Goal: Information Seeking & Learning: Learn about a topic

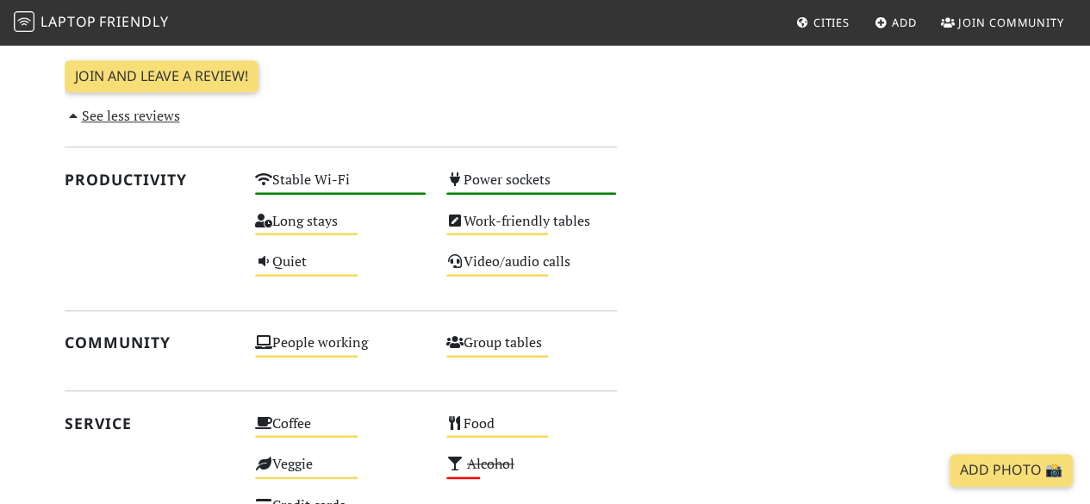
scroll to position [947, 0]
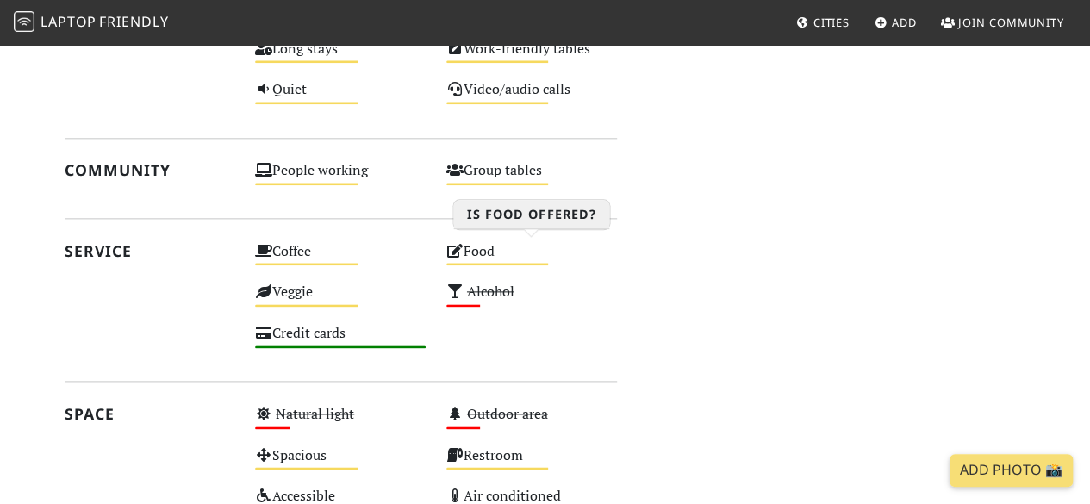
click at [462, 259] on div "Food Medium" at bounding box center [531, 259] width 191 height 41
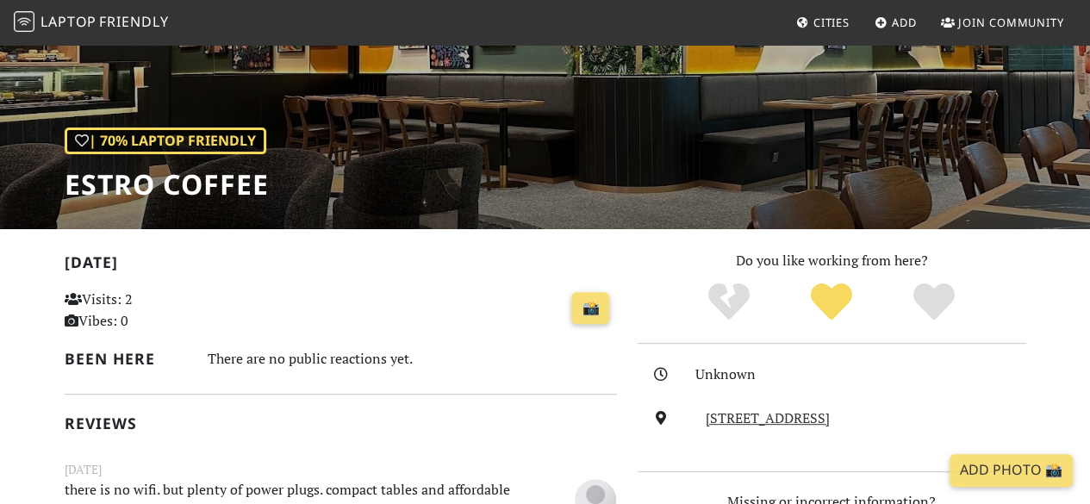
scroll to position [0, 0]
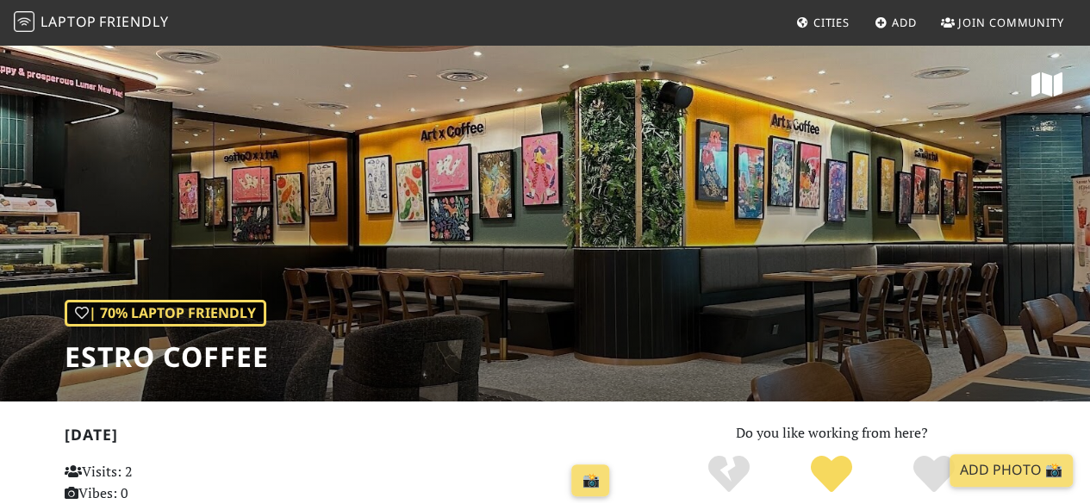
click at [136, 30] on span "Friendly" at bounding box center [133, 21] width 69 height 19
click at [109, 28] on span "Friendly" at bounding box center [133, 21] width 69 height 19
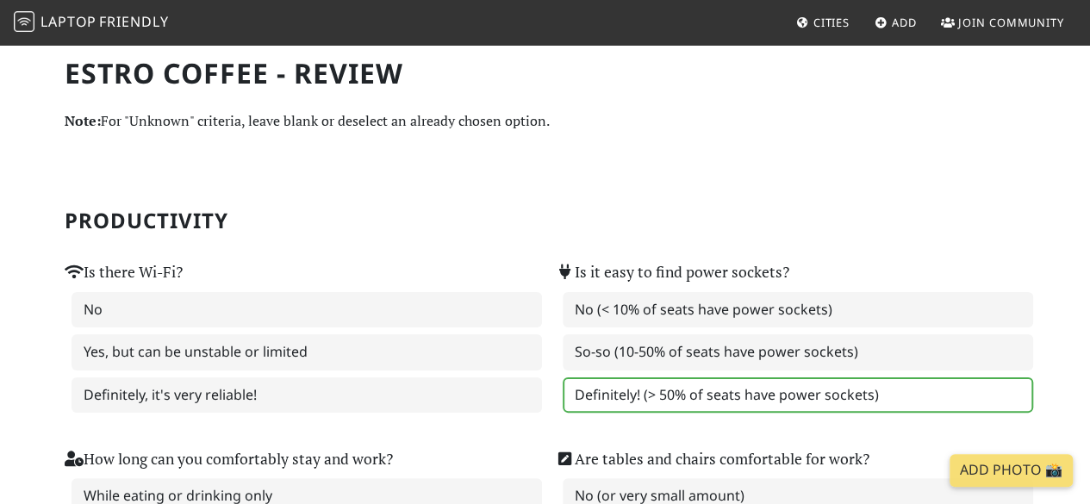
scroll to position [172, 0]
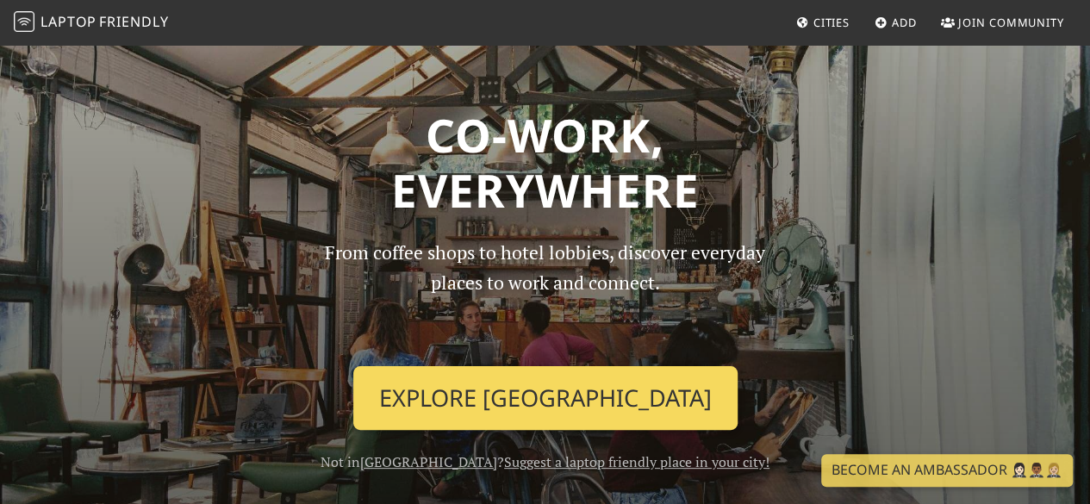
click at [616, 400] on link "Explore Singapore" at bounding box center [545, 398] width 384 height 64
click at [455, 402] on link "Explore Singapore" at bounding box center [545, 398] width 384 height 64
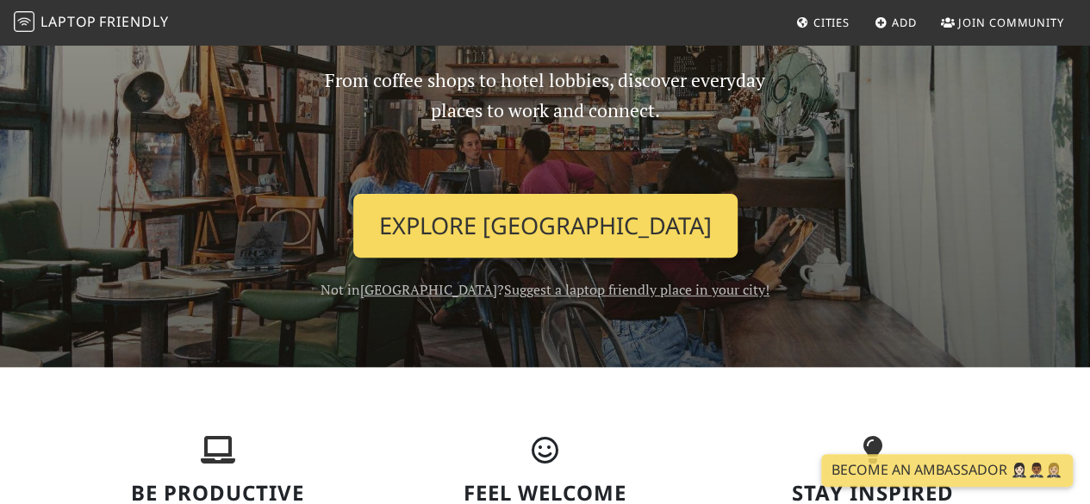
scroll to position [259, 0]
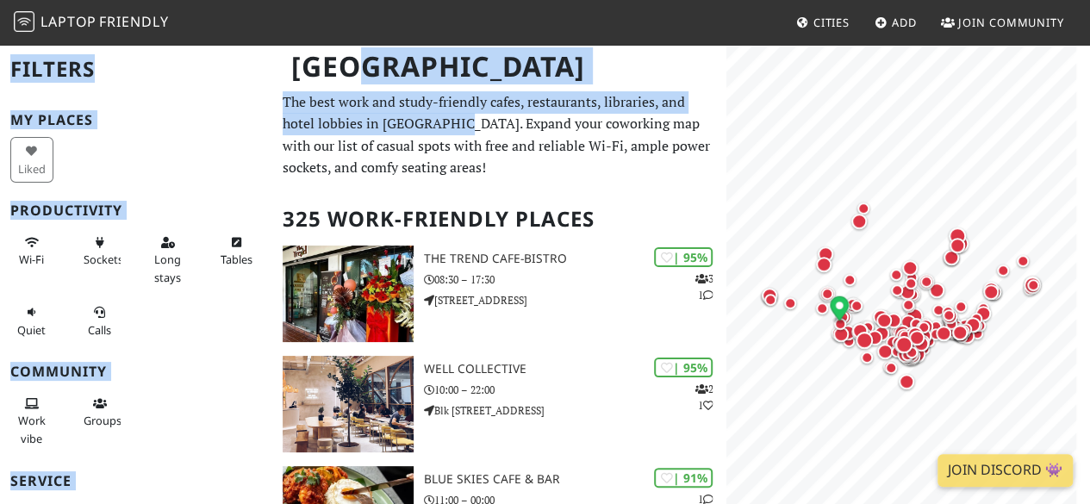
drag, startPoint x: 357, startPoint y: 105, endPoint x: 451, endPoint y: 114, distance: 94.4
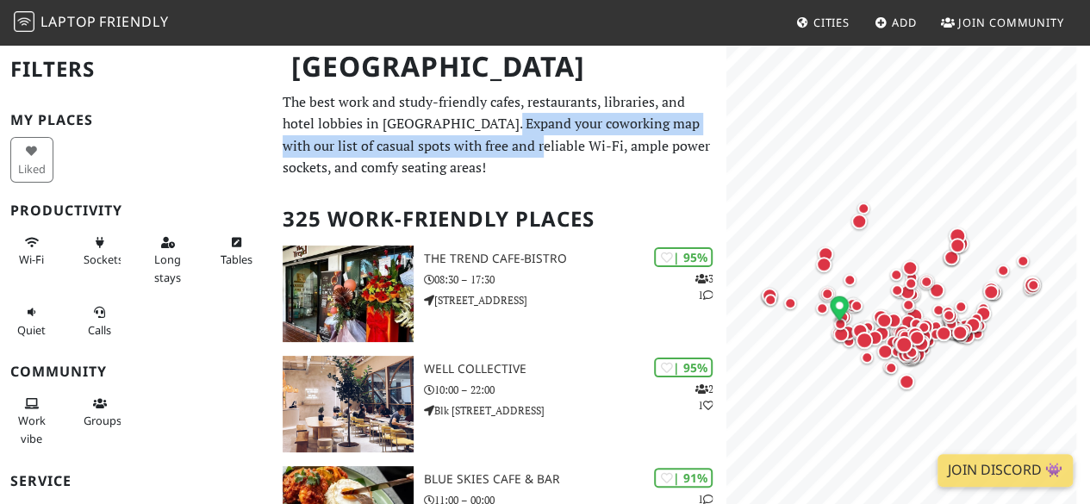
click at [500, 137] on p "The best work and study-friendly cafes, restaurants, libraries, and hotel lobbi…" at bounding box center [500, 135] width 434 height 88
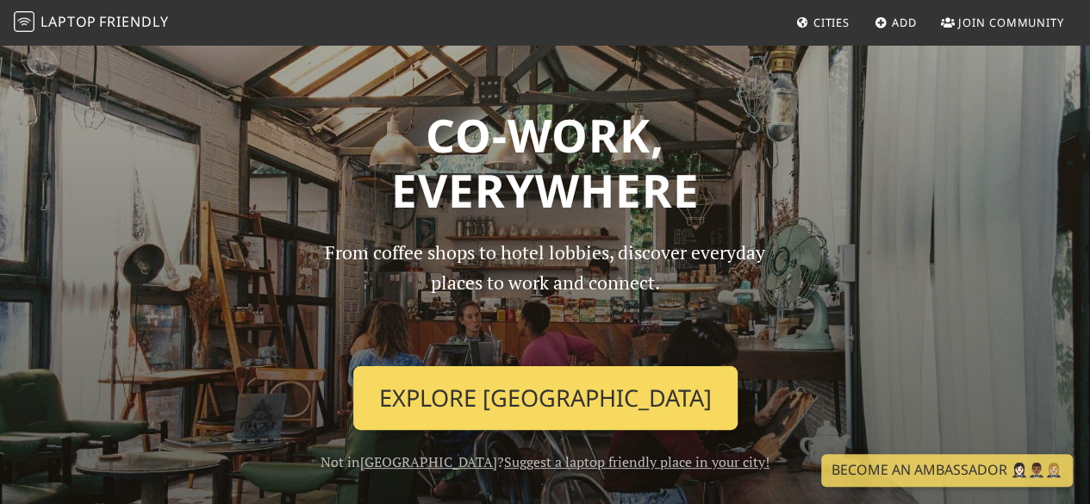
click at [565, 390] on link "Explore Singapore" at bounding box center [545, 398] width 384 height 64
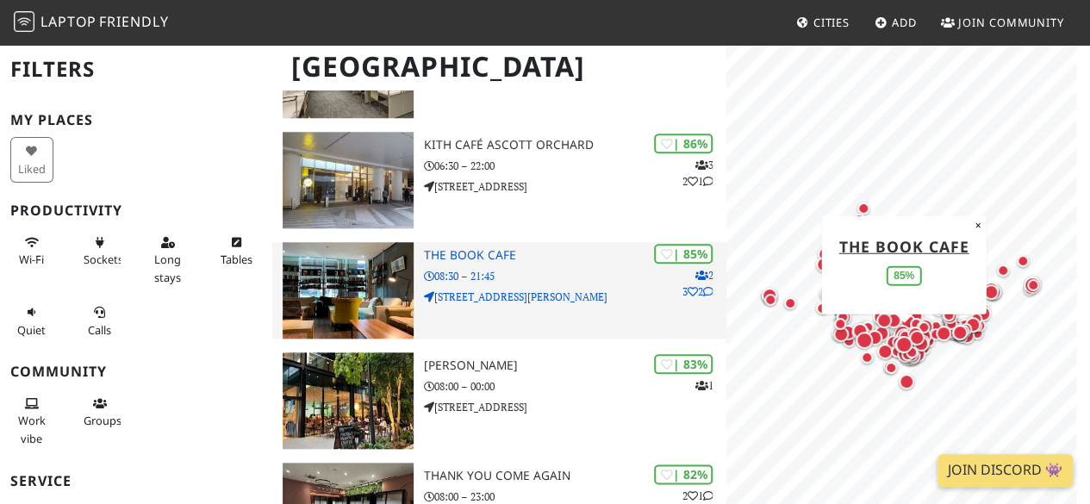
scroll to position [862, 0]
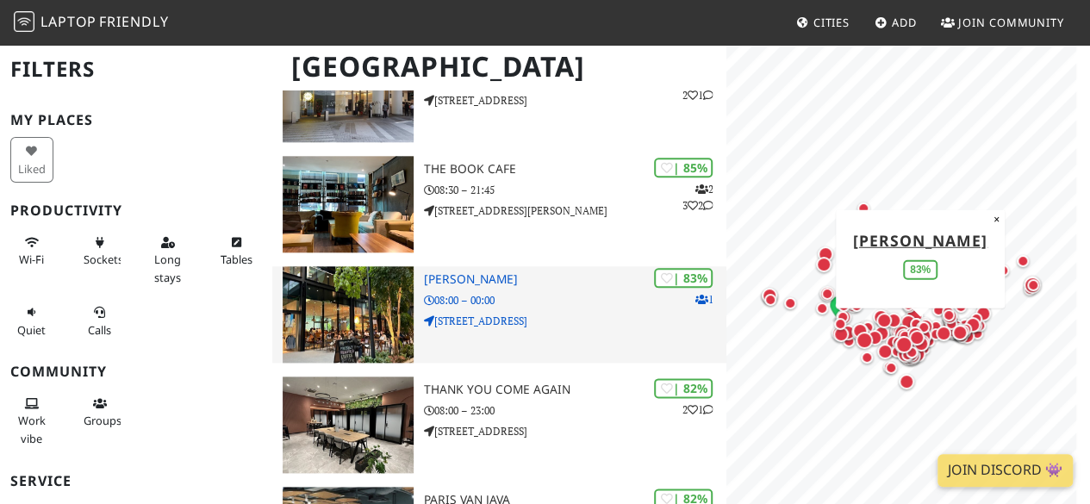
click at [466, 289] on div "| 83% 1 [PERSON_NAME] 08:00 – 00:00 [STREET_ADDRESS]" at bounding box center [575, 314] width 303 height 97
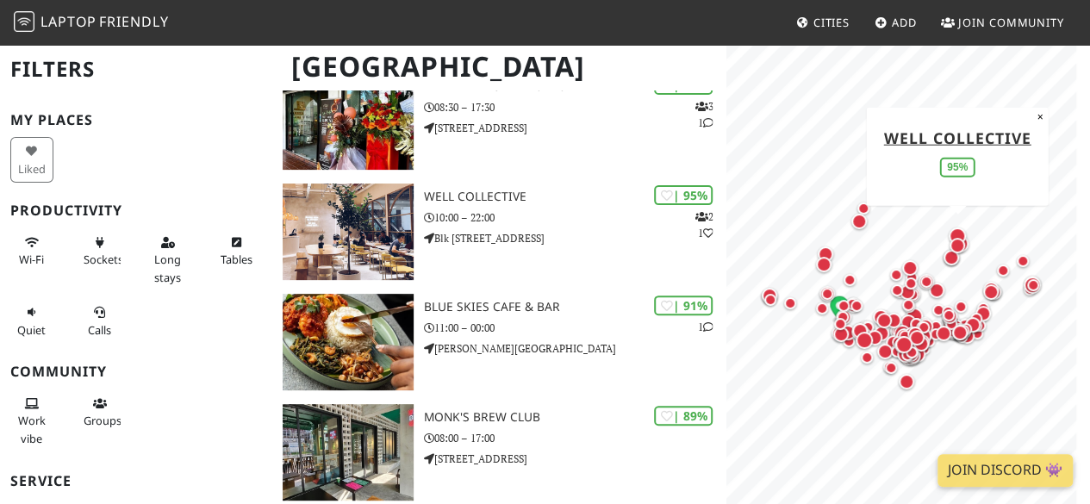
scroll to position [0, 0]
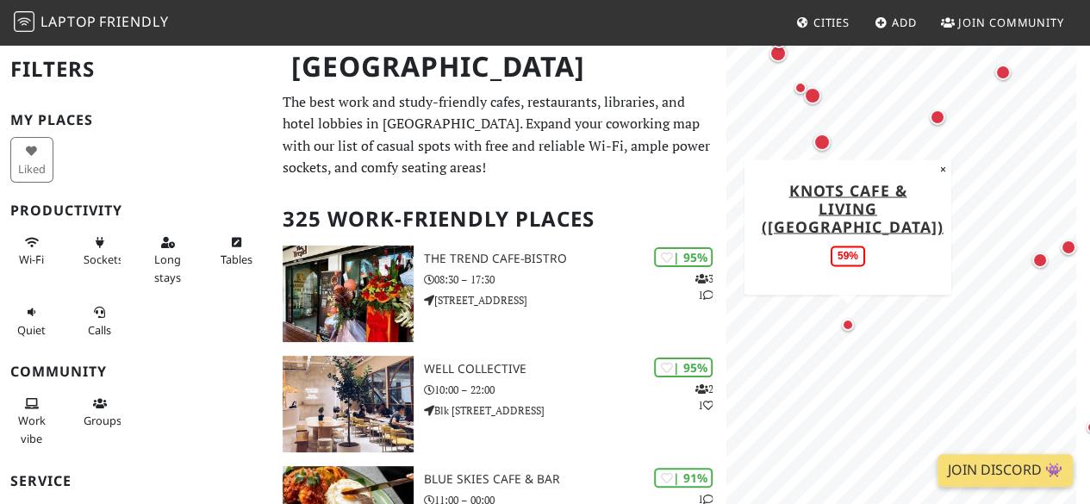
click at [850, 330] on div "Map marker" at bounding box center [848, 325] width 12 height 12
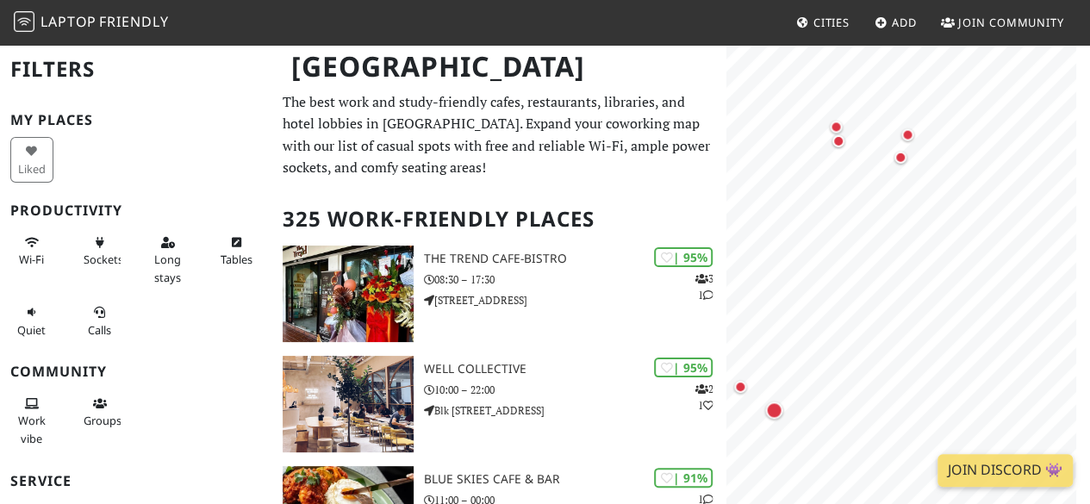
drag, startPoint x: 897, startPoint y: 84, endPoint x: 896, endPoint y: 189, distance: 105.2
click at [897, 174] on div "Map marker" at bounding box center [901, 157] width 34 height 34
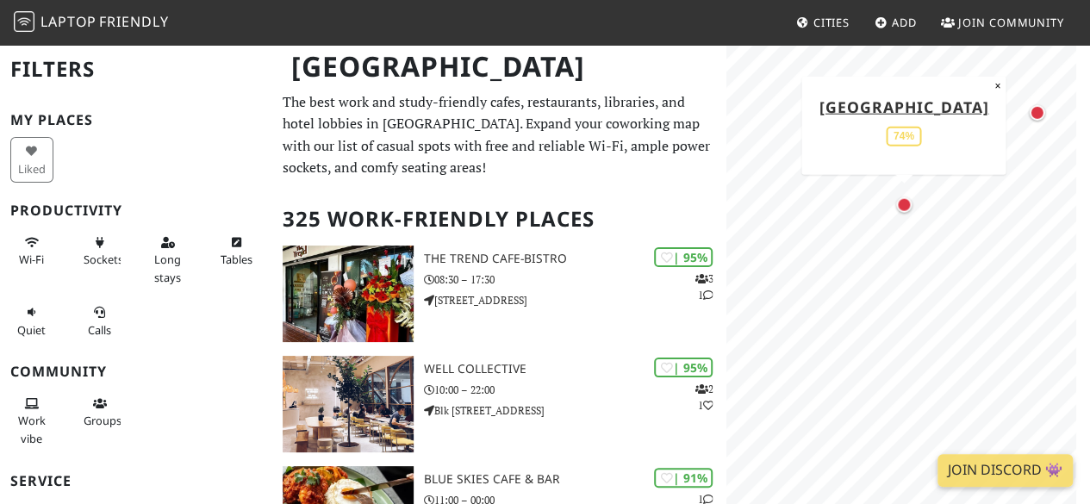
drag, startPoint x: 928, startPoint y: 269, endPoint x: 891, endPoint y: 203, distance: 76.0
click at [891, 203] on div "Map marker" at bounding box center [905, 204] width 34 height 34
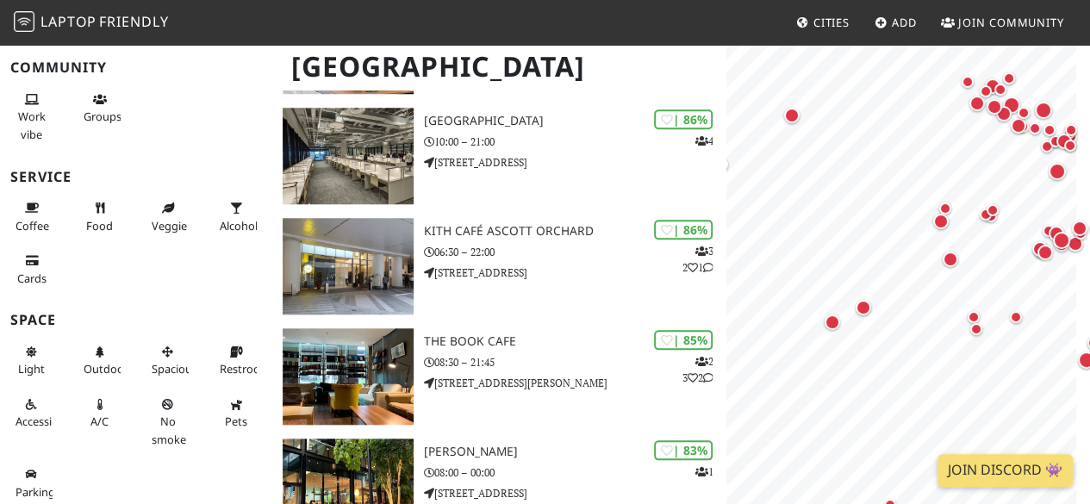
scroll to position [46, 0]
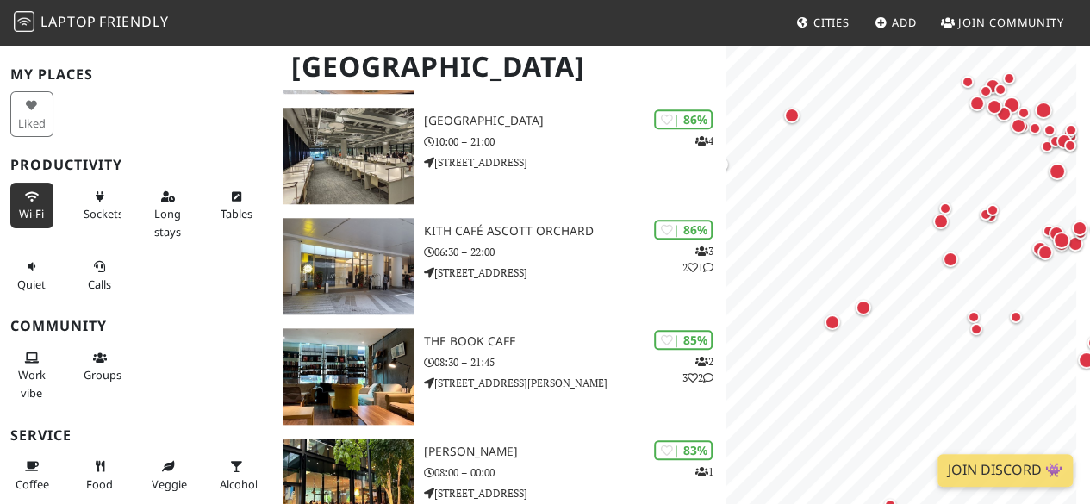
click at [31, 209] on span "Wi-Fi" at bounding box center [31, 214] width 25 height 16
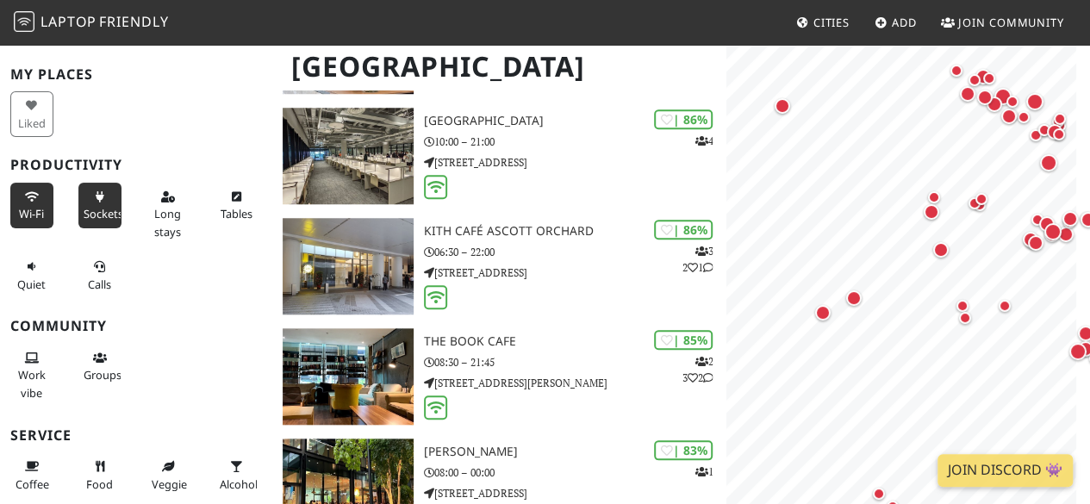
click at [109, 209] on span "Sockets" at bounding box center [104, 214] width 40 height 16
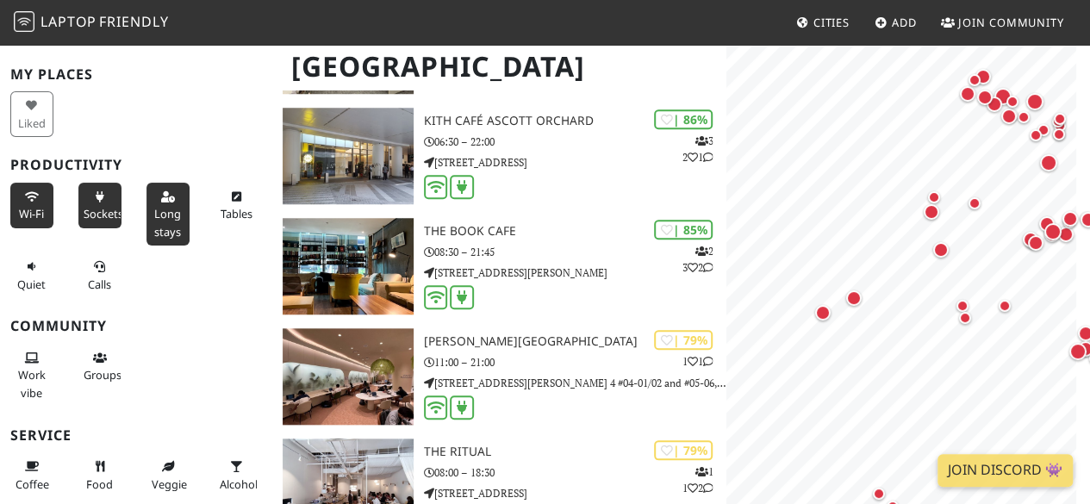
click at [171, 211] on span "Long stays" at bounding box center [167, 222] width 27 height 33
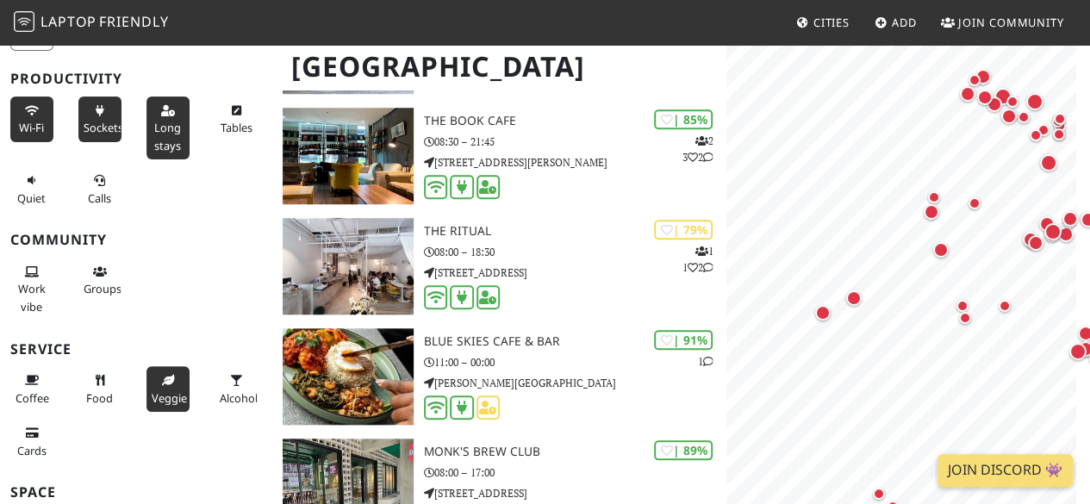
scroll to position [218, 0]
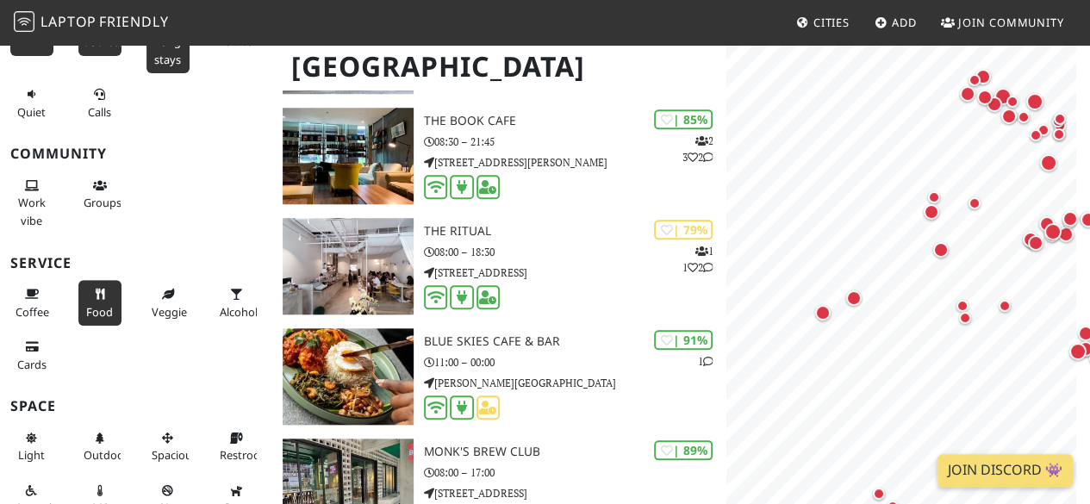
click at [88, 304] on span "Food" at bounding box center [99, 312] width 27 height 16
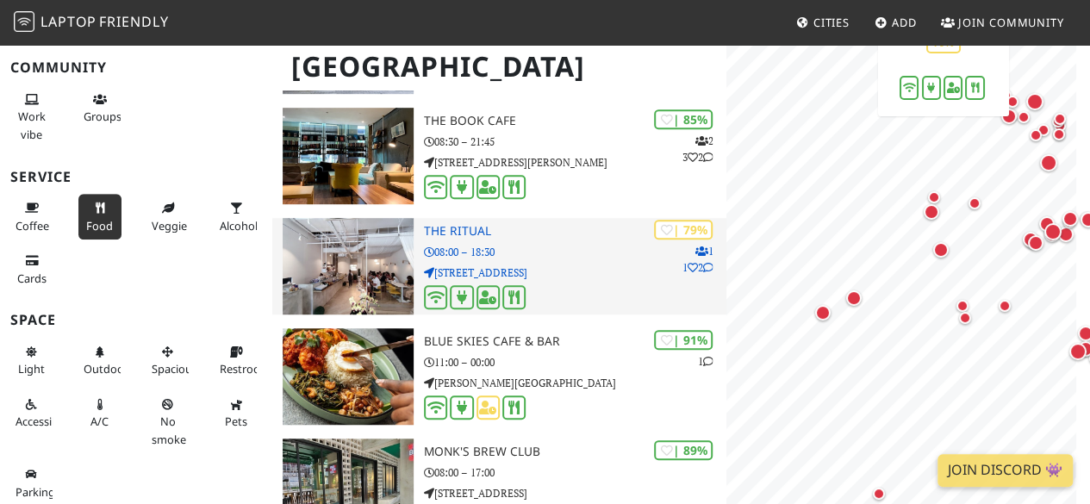
click at [517, 232] on h3 "the RITUAL" at bounding box center [575, 231] width 303 height 15
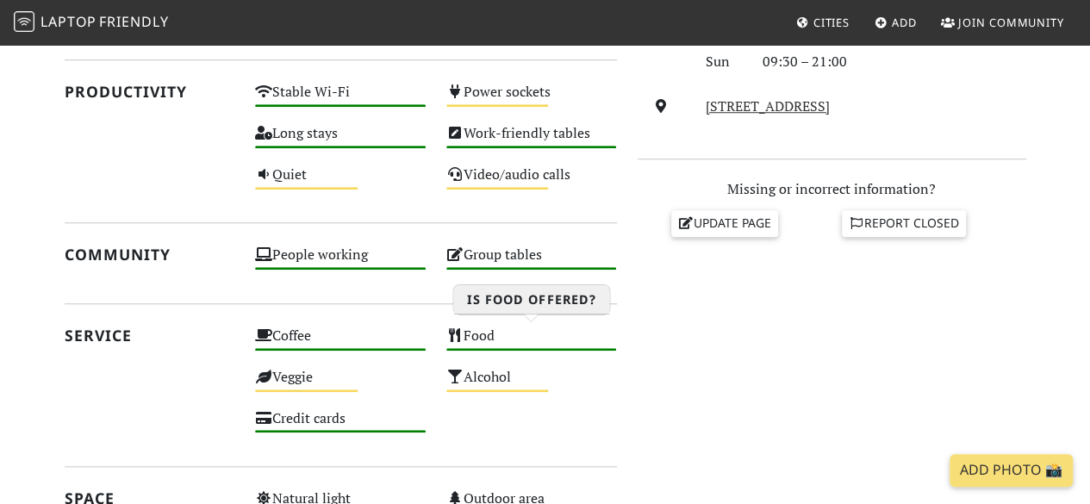
scroll to position [531, 0]
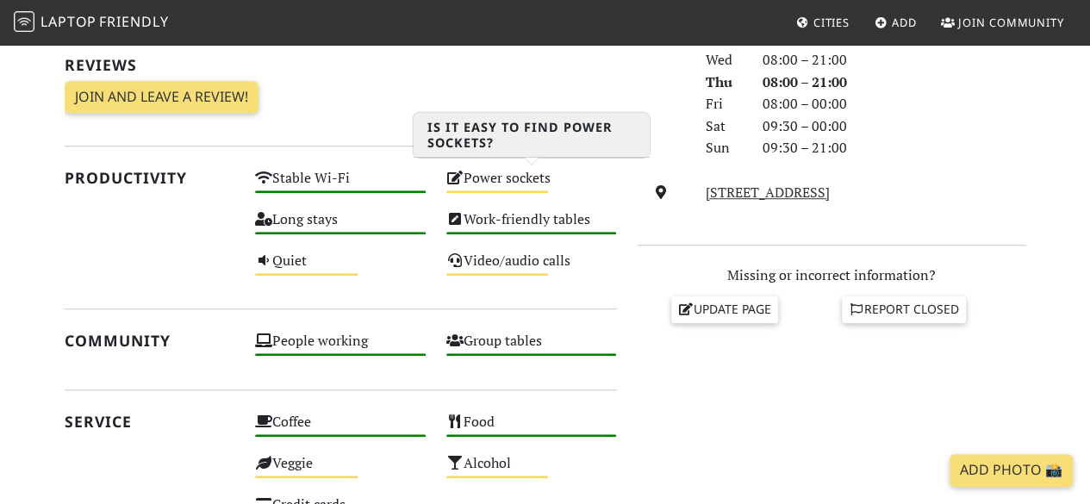
click at [500, 192] on div "Medium" at bounding box center [498, 192] width 103 height 3
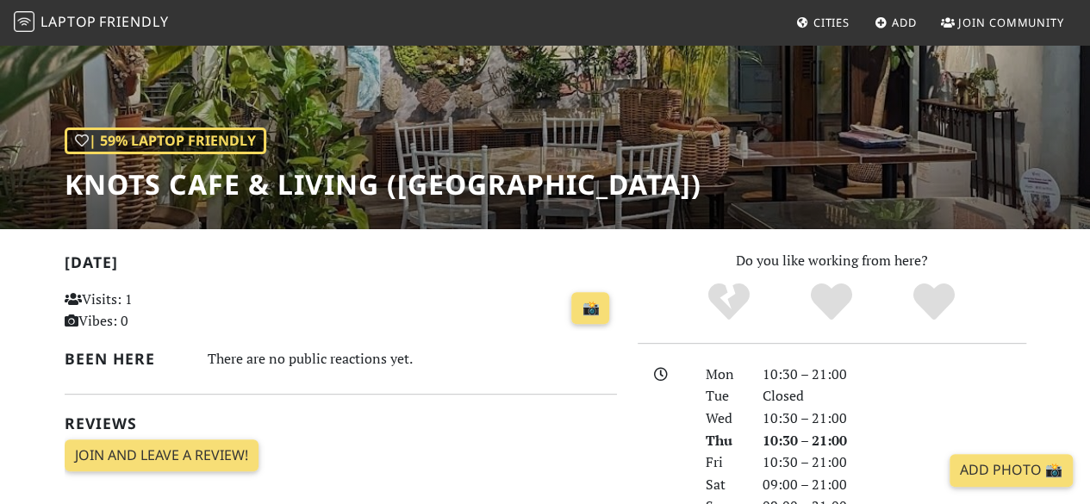
scroll to position [86, 0]
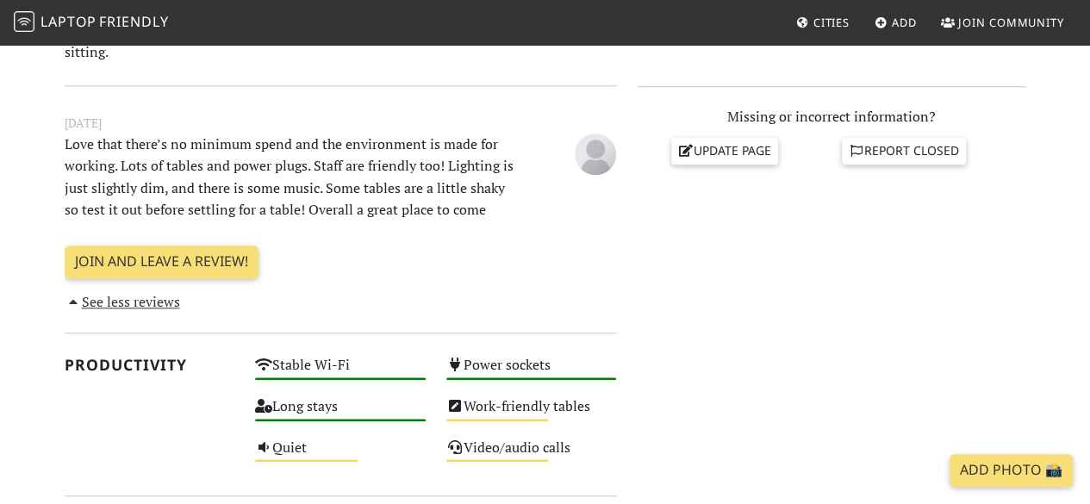
scroll to position [948, 0]
